Goal: Task Accomplishment & Management: Complete application form

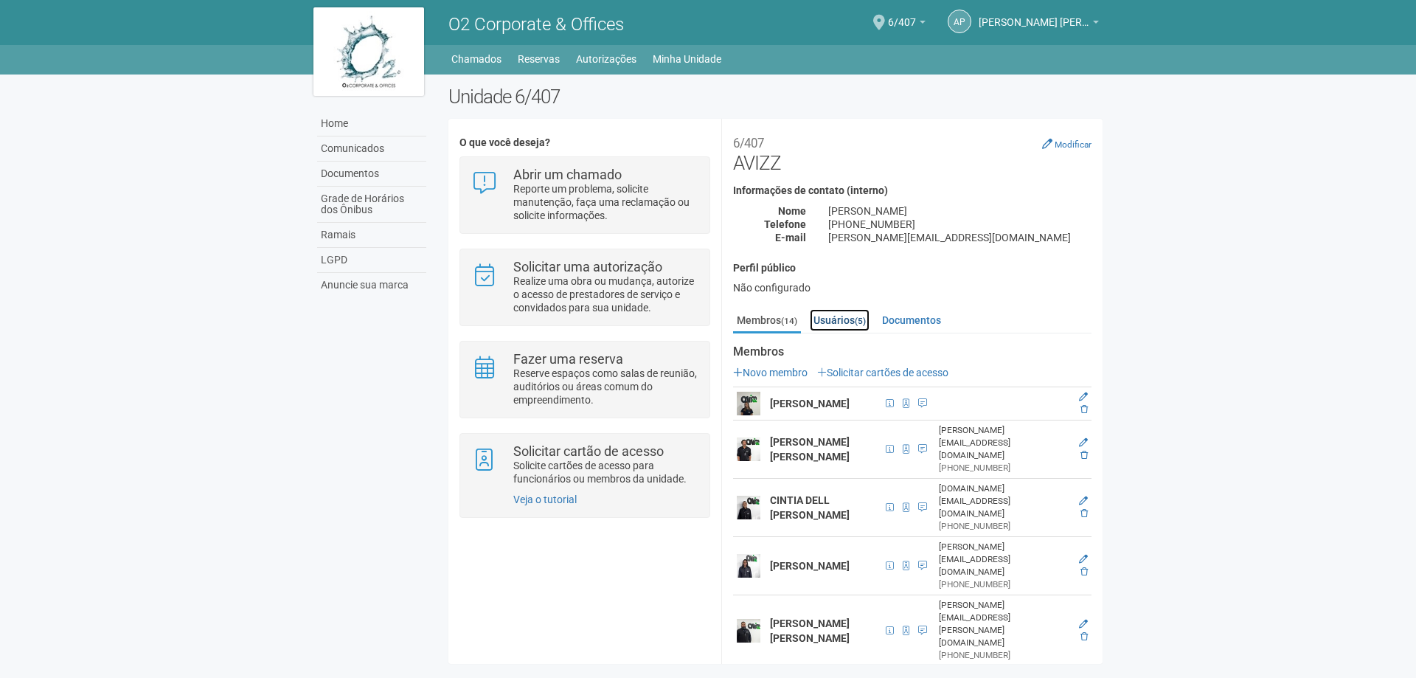
click at [846, 327] on link "Usuários (5)" at bounding box center [840, 320] width 60 height 22
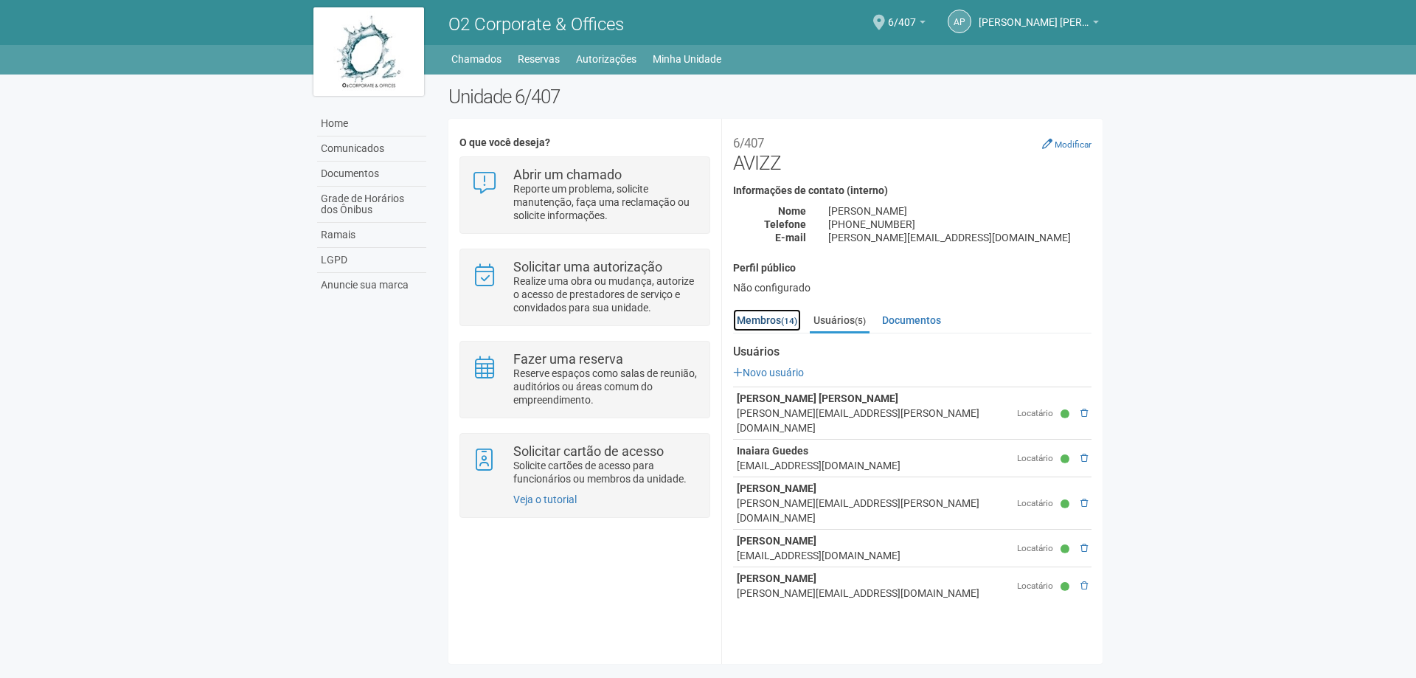
click at [758, 316] on link "Membros (14)" at bounding box center [767, 320] width 68 height 22
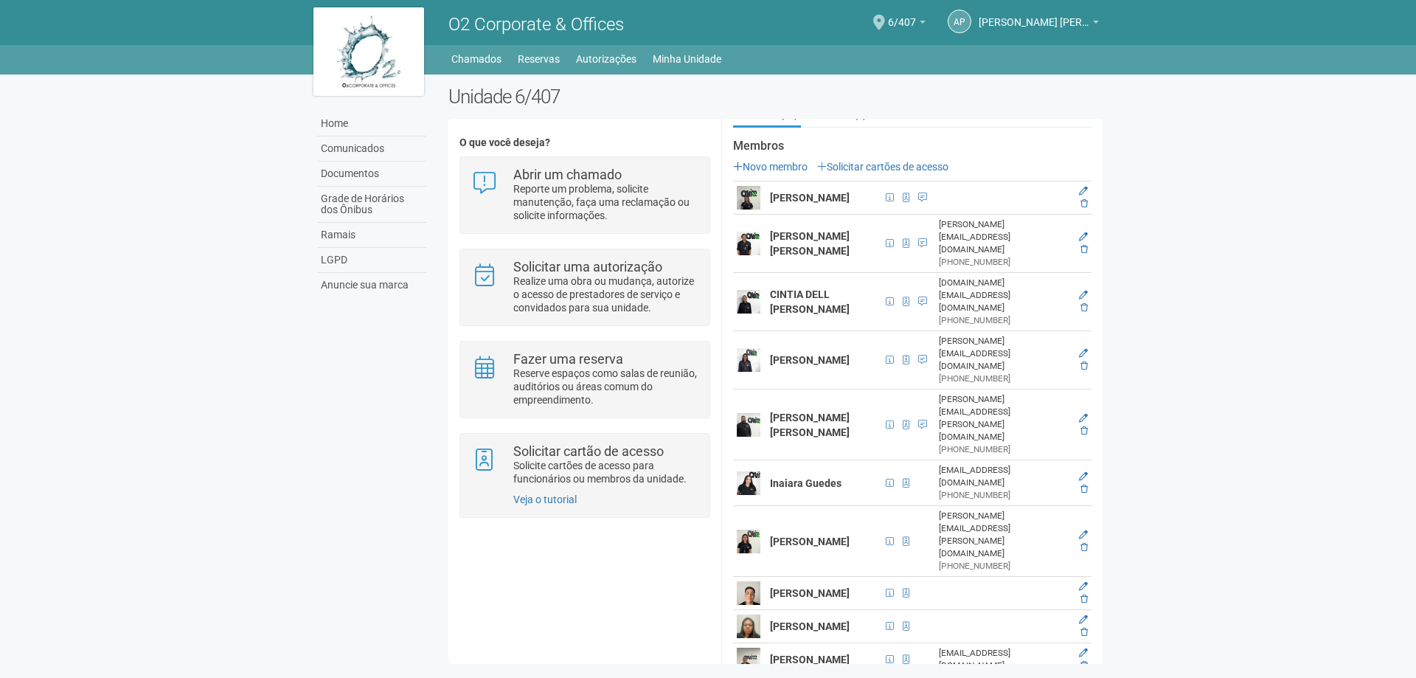
scroll to position [228, 0]
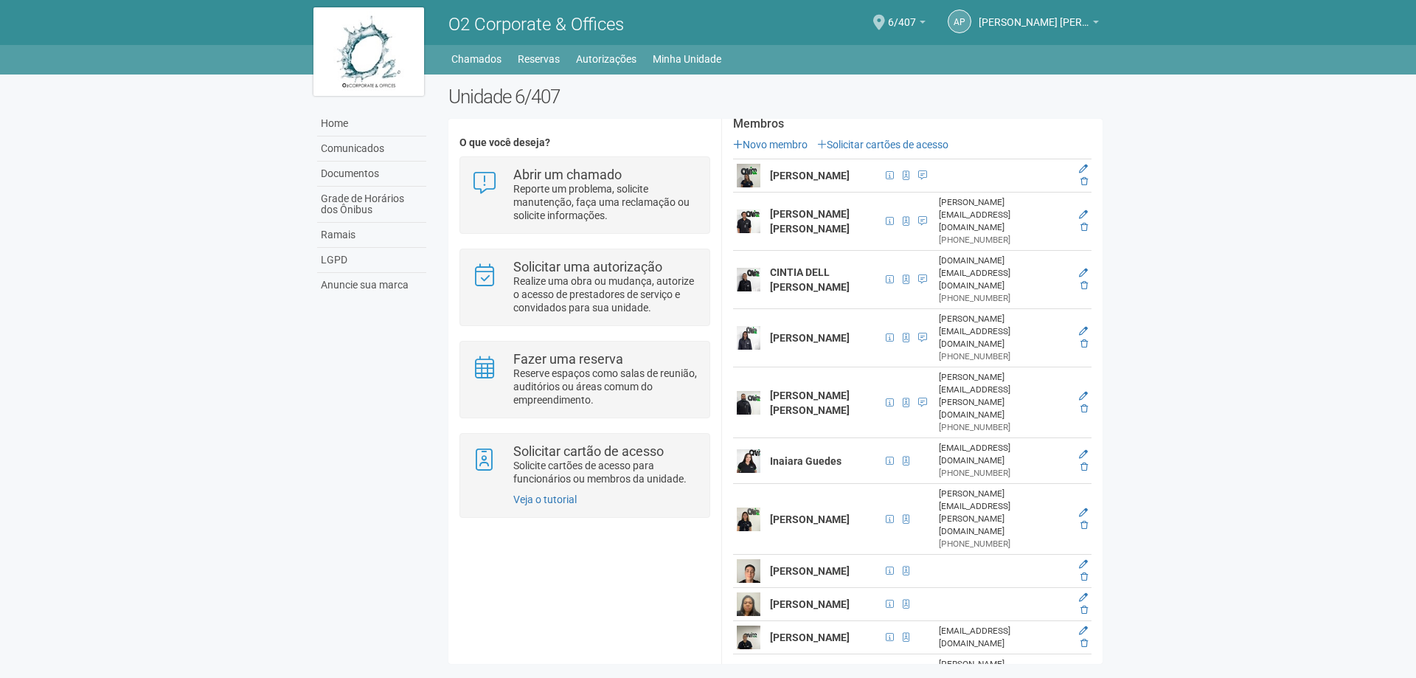
click at [1032, 555] on td at bounding box center [1003, 571] width 137 height 33
click at [920, 150] on div "seg a sexta de 08 as 18" at bounding box center [920, 160] width 105 height 24
click at [932, 140] on link "Solicitar cartões de acesso" at bounding box center [882, 145] width 131 height 12
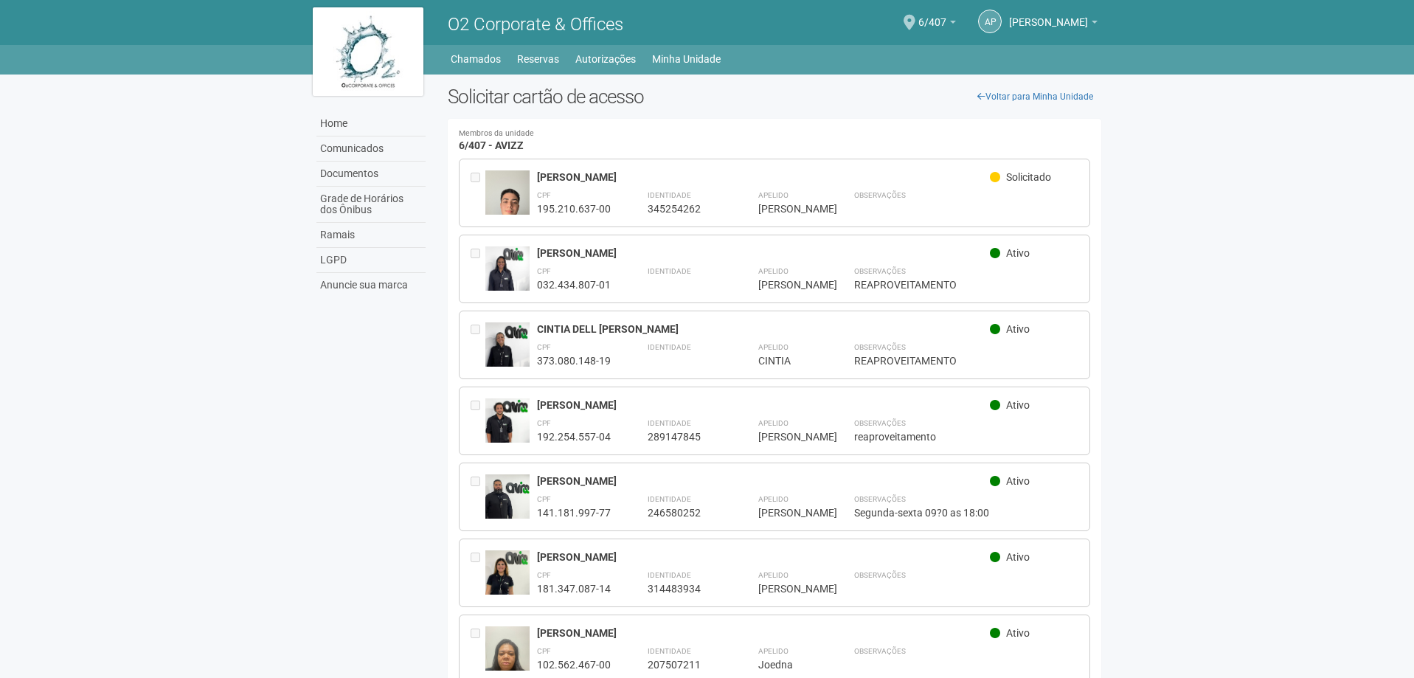
click at [1025, 178] on span "Solicitado" at bounding box center [1028, 177] width 45 height 12
click at [1139, 197] on body "Aguarde... O2 Corporate & Offices AP [PERSON_NAME] [PERSON_NAME] [PERSON_NAME][…" at bounding box center [707, 339] width 1414 height 678
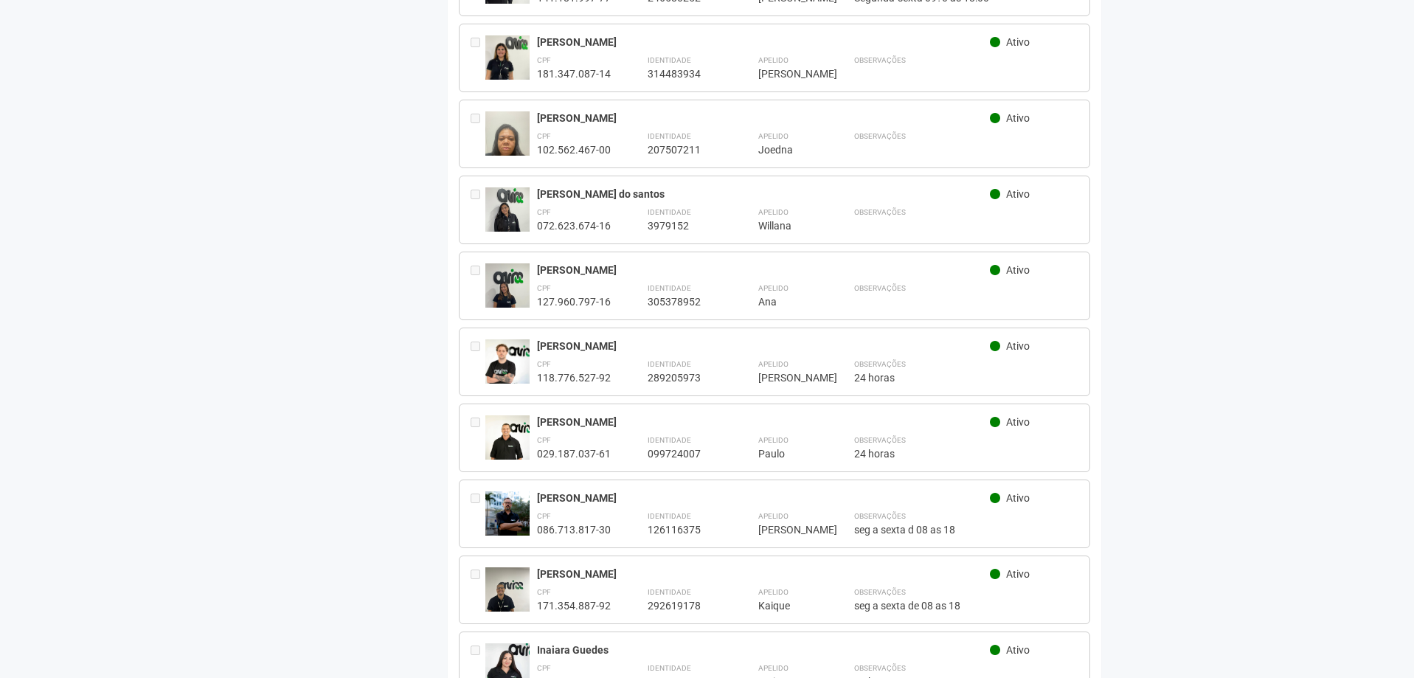
scroll to position [617, 0]
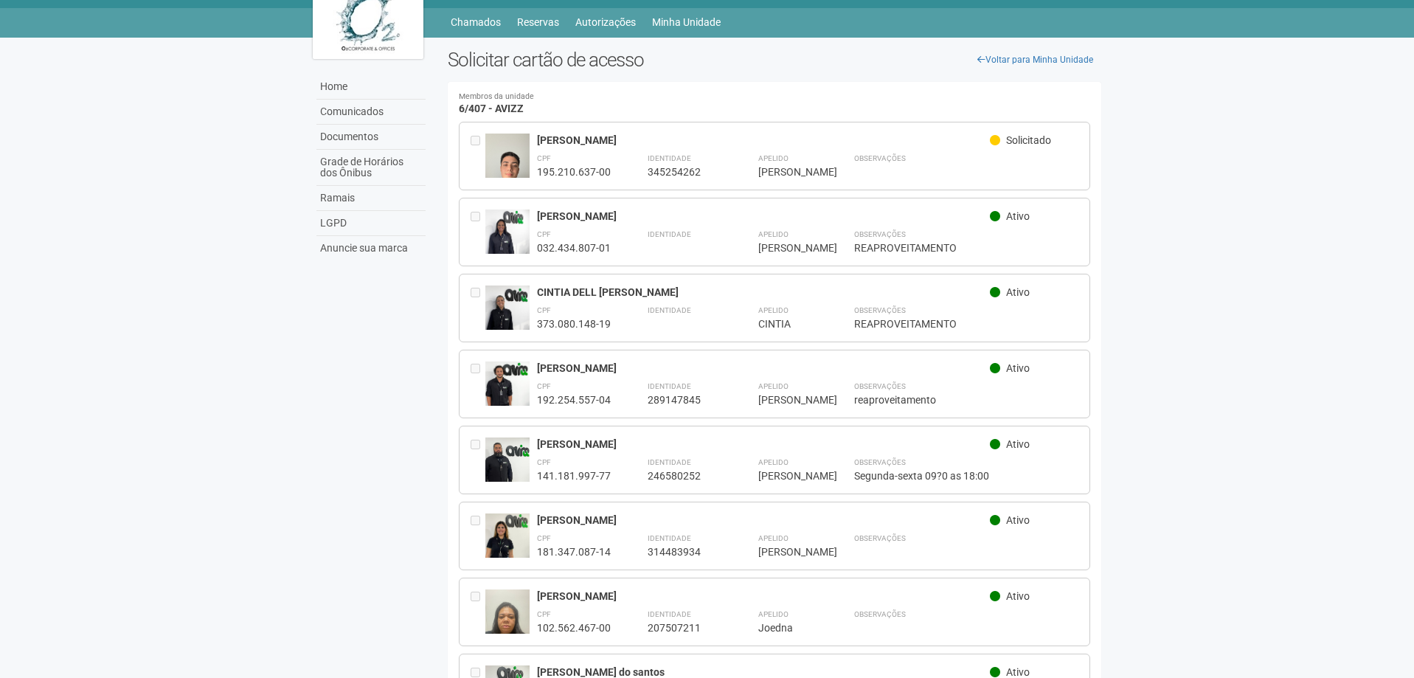
scroll to position [27, 0]
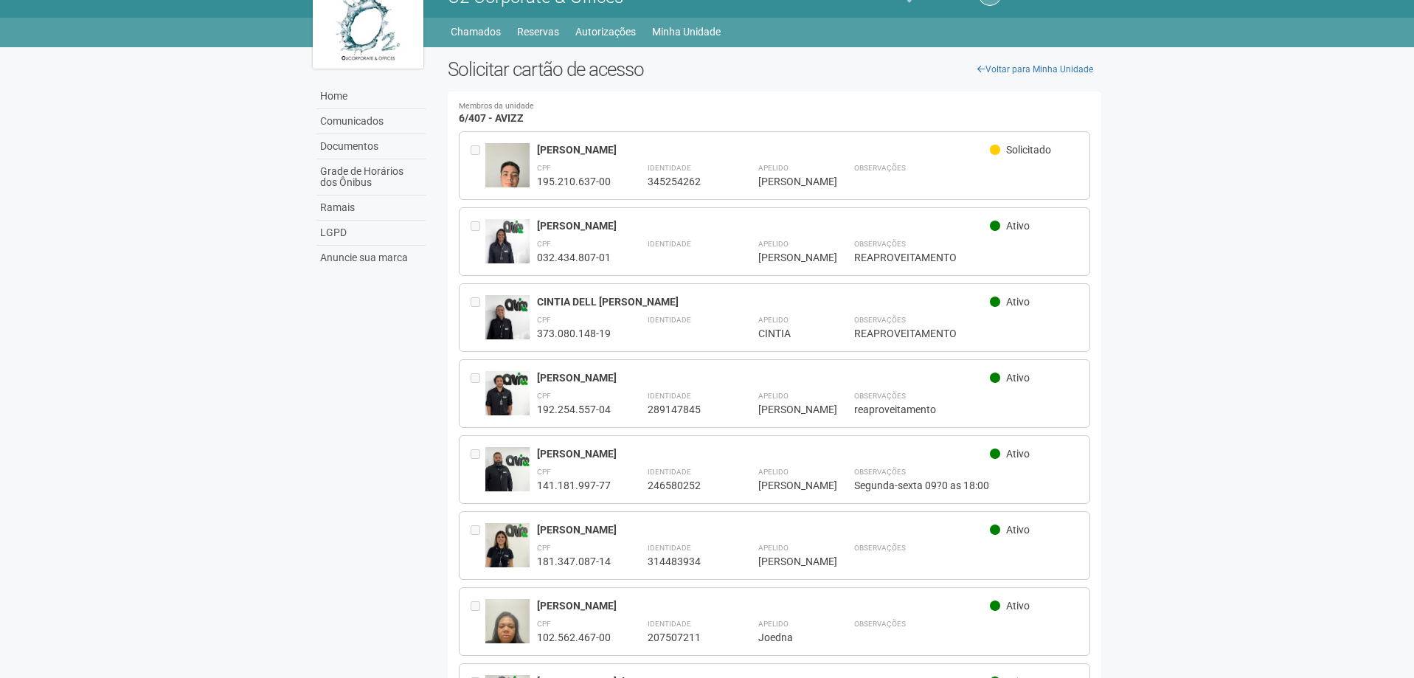
click at [336, 675] on div "Home Comunicados Documentos Grade de Horários dos Ônibus Ramais LGPD Anuncie su…" at bounding box center [707, 662] width 811 height 1231
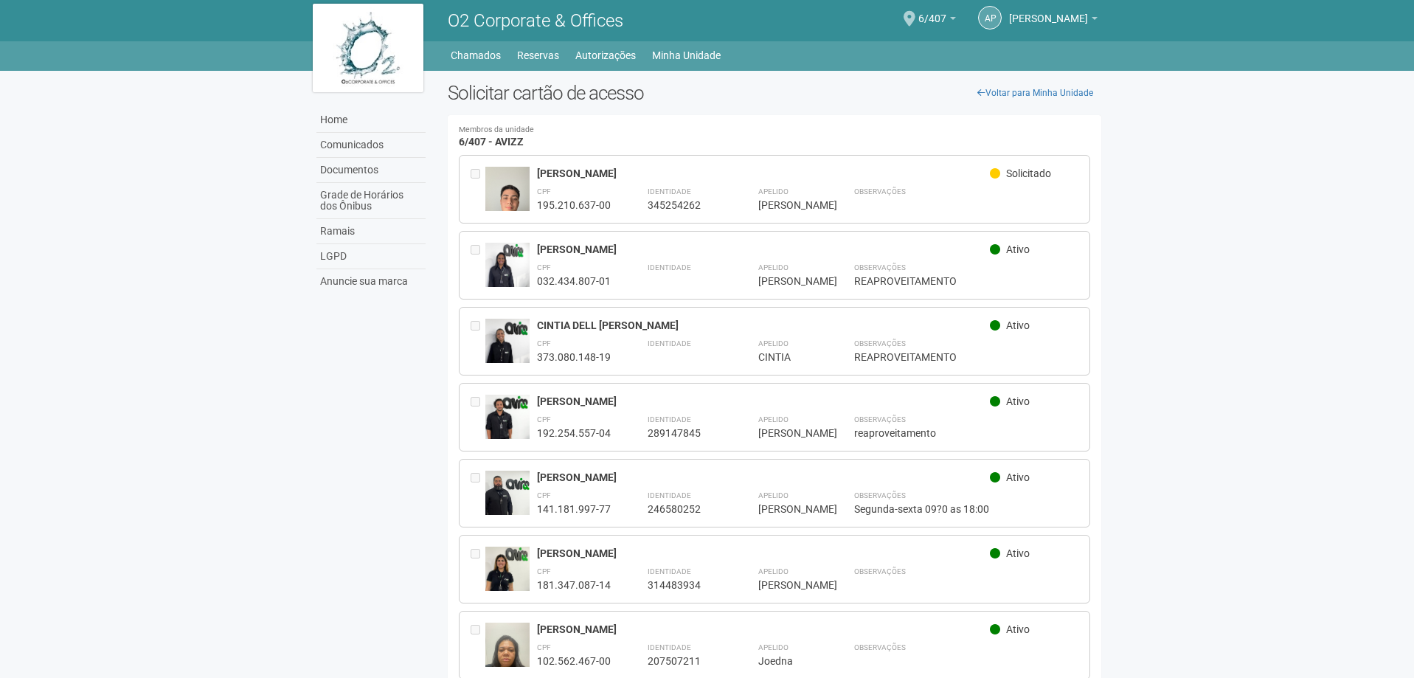
scroll to position [0, 0]
